Goal: Task Accomplishment & Management: Use online tool/utility

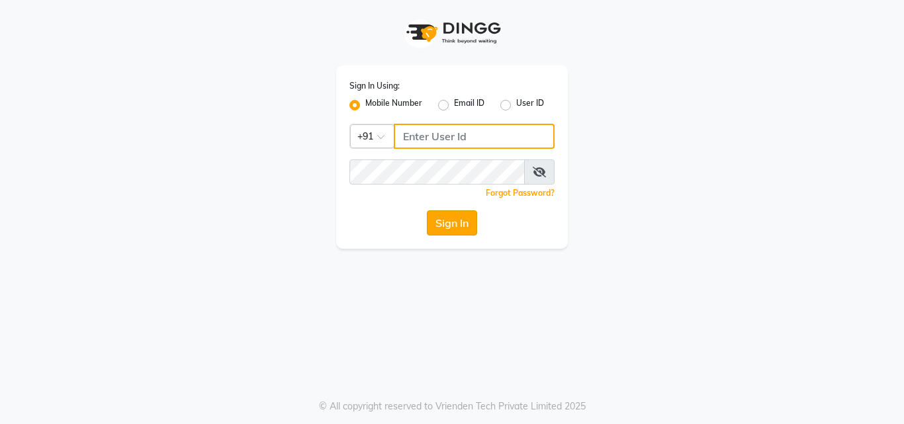
type input "9503183131"
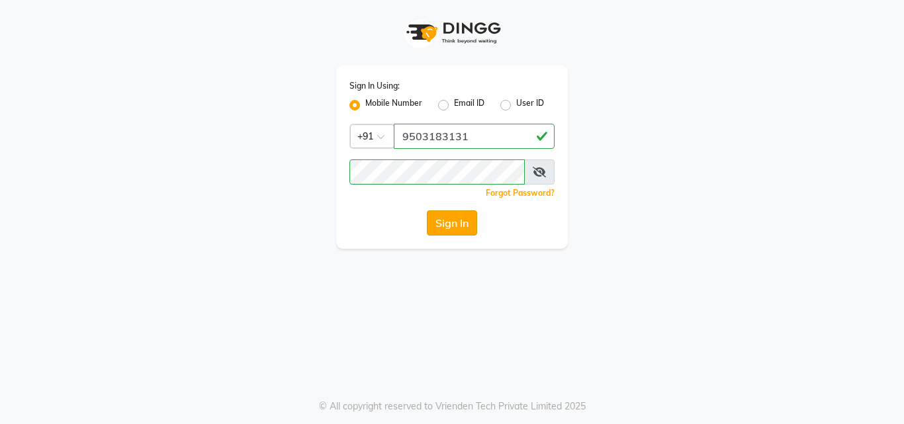
click at [463, 222] on button "Sign In" at bounding box center [452, 222] width 50 height 25
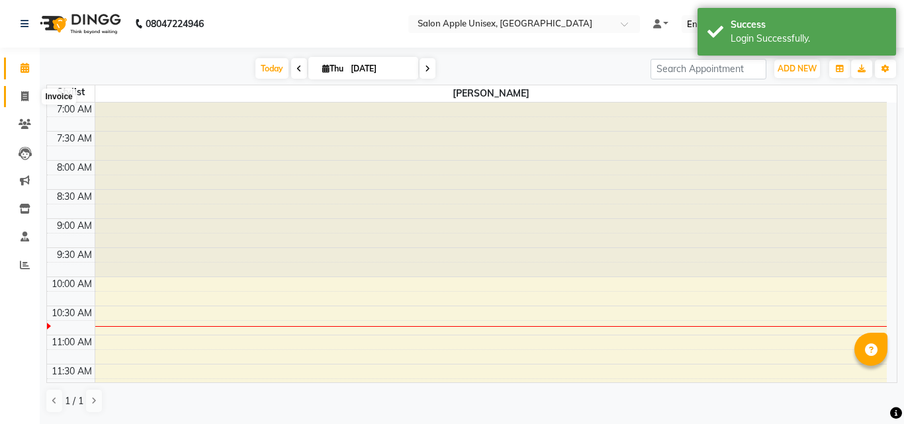
click at [28, 99] on icon at bounding box center [24, 96] width 7 height 10
select select "133"
select select "service"
